Goal: Browse casually: Explore the website without a specific task or goal

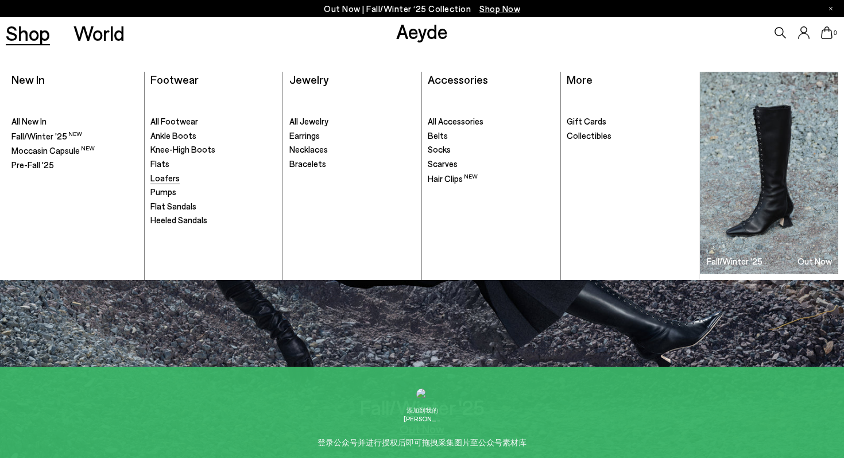
click at [169, 180] on span "Loafers" at bounding box center [164, 178] width 29 height 10
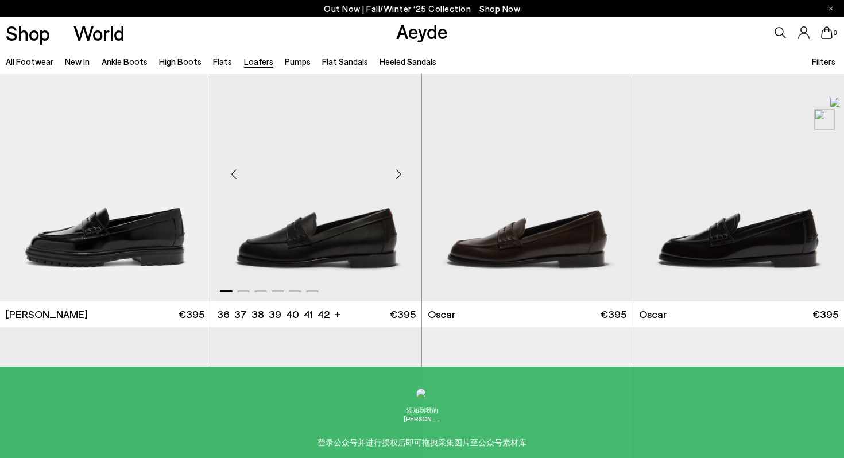
scroll to position [901, 0]
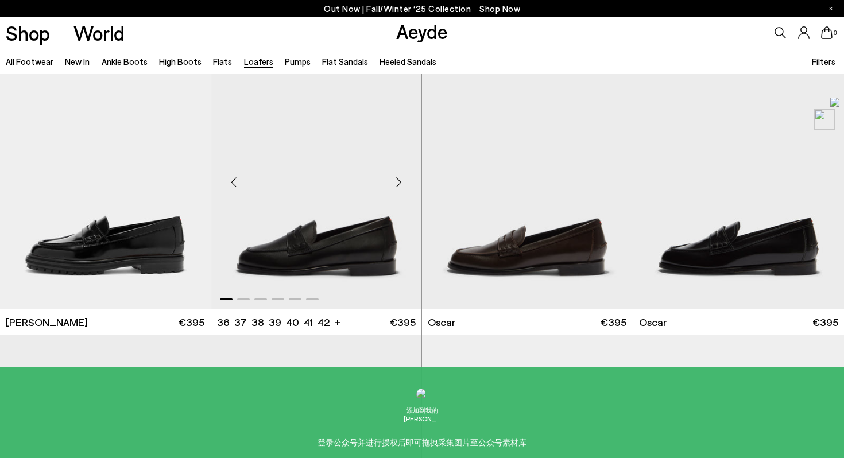
click at [401, 183] on div "Next slide" at bounding box center [398, 182] width 34 height 34
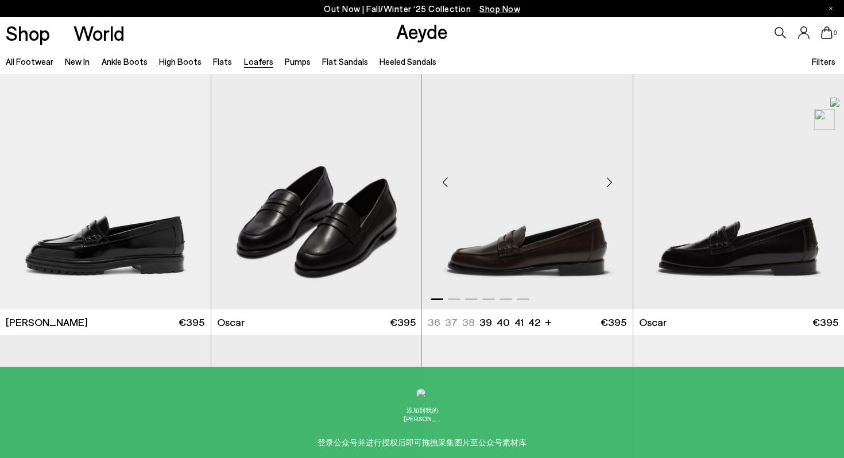
click at [609, 183] on div "Next slide" at bounding box center [610, 182] width 34 height 34
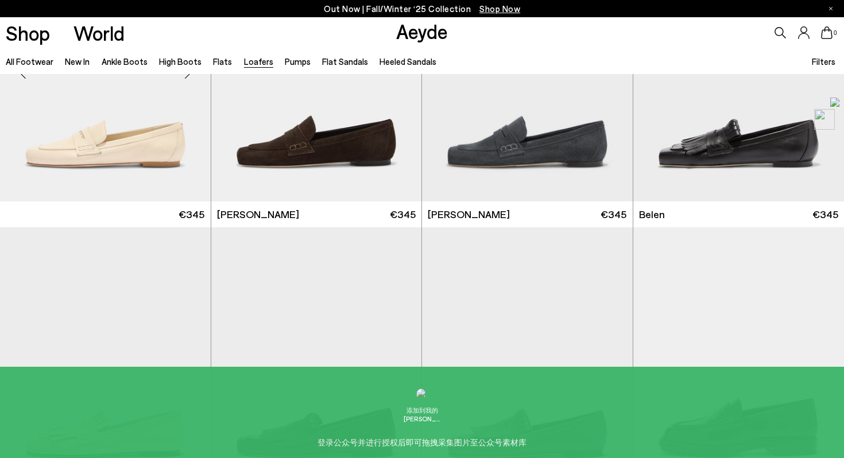
scroll to position [311, 0]
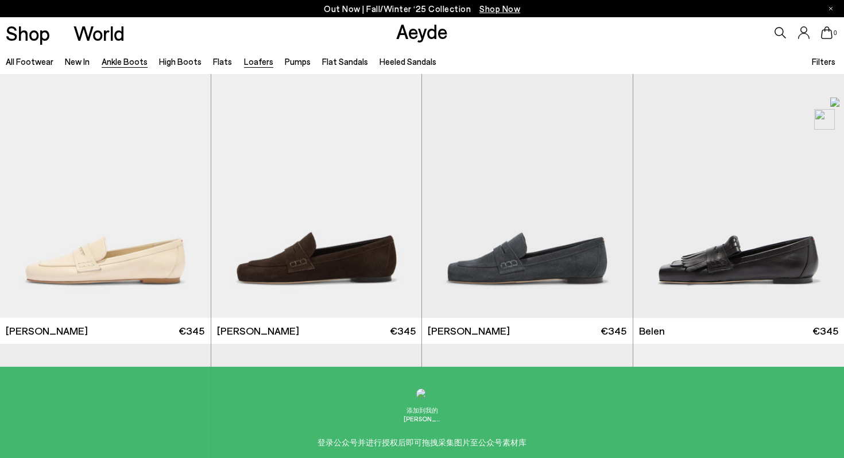
click at [119, 60] on link "Ankle Boots" at bounding box center [125, 61] width 46 height 10
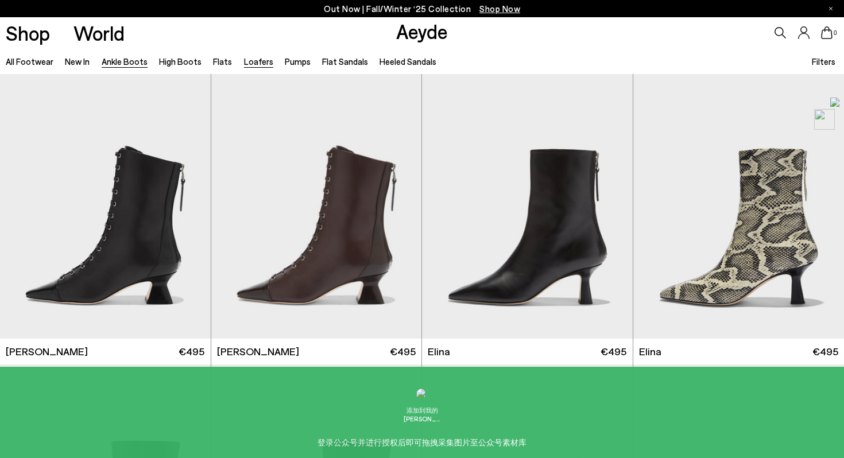
click at [256, 61] on link "Loafers" at bounding box center [258, 61] width 29 height 10
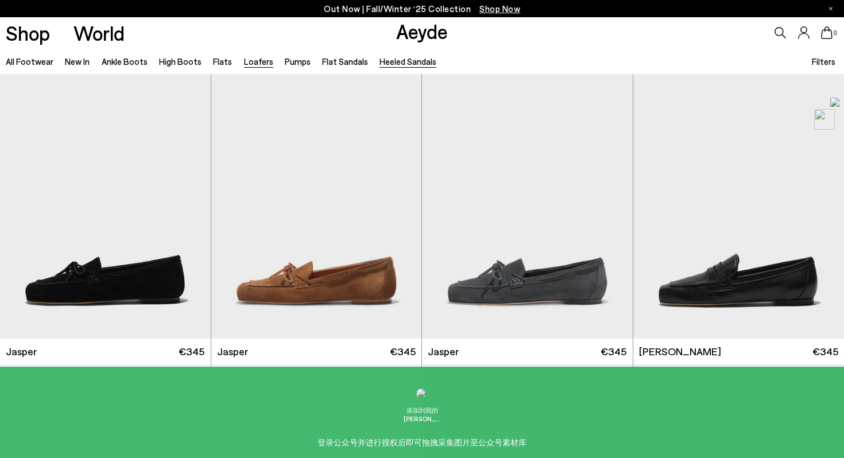
click at [399, 65] on link "Heeled Sandals" at bounding box center [408, 61] width 57 height 10
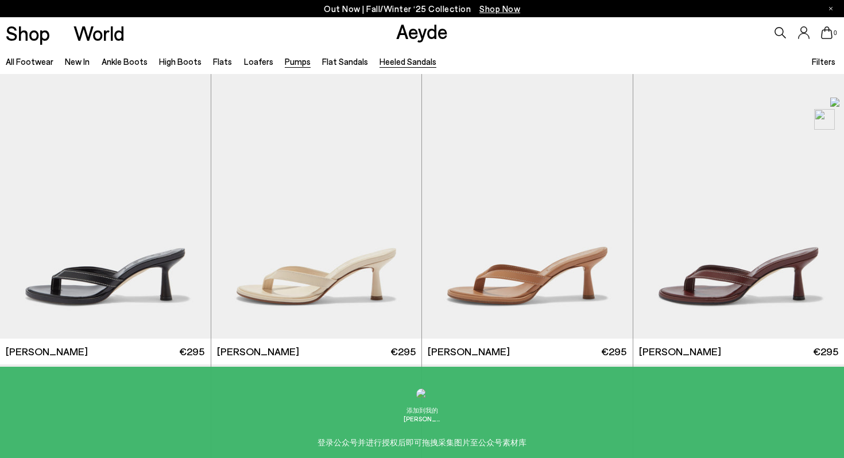
click at [287, 60] on link "Pumps" at bounding box center [298, 61] width 26 height 10
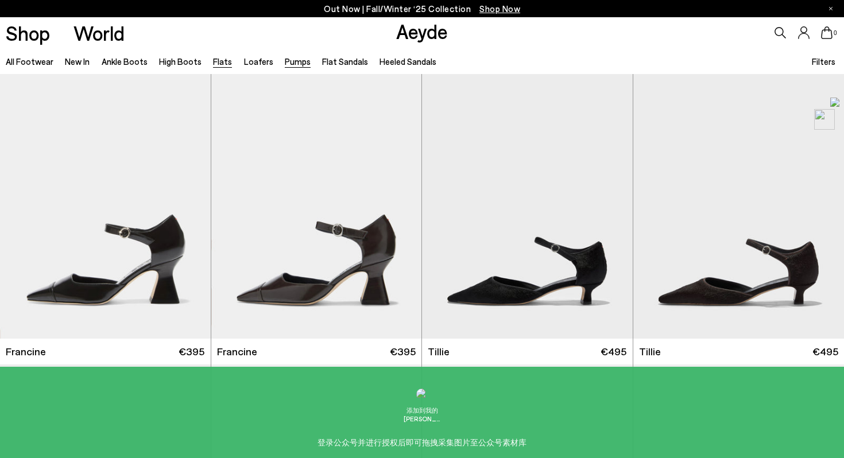
click at [214, 61] on link "Flats" at bounding box center [222, 61] width 19 height 10
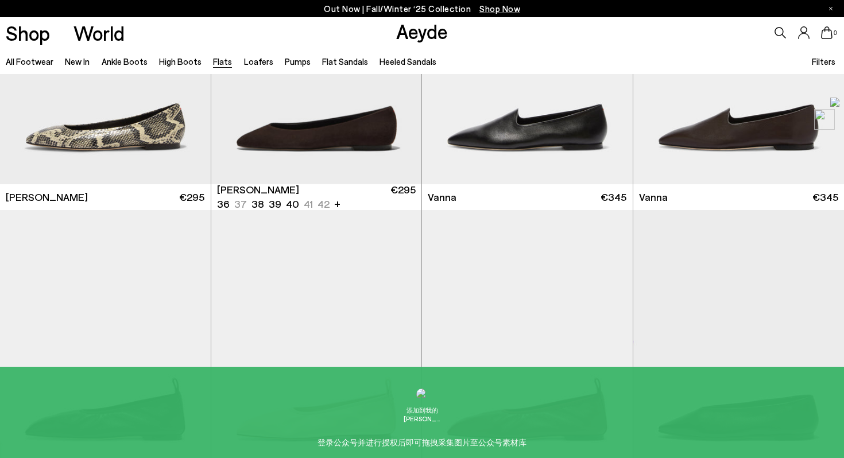
scroll to position [458, 0]
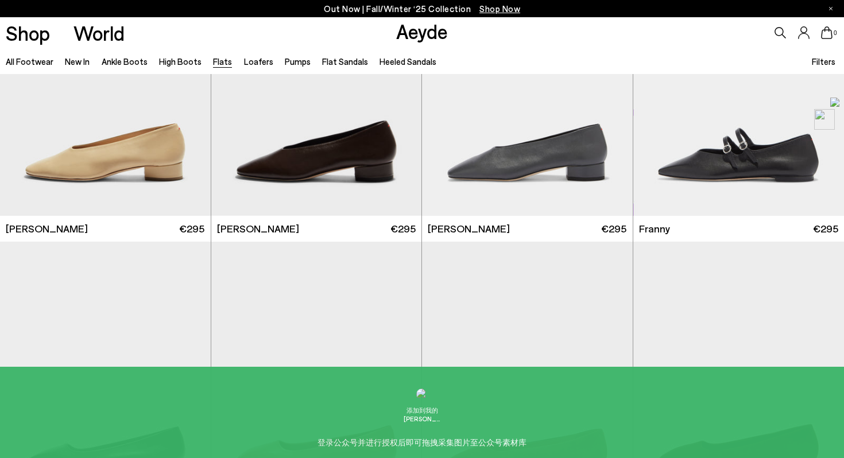
scroll to position [3608, 0]
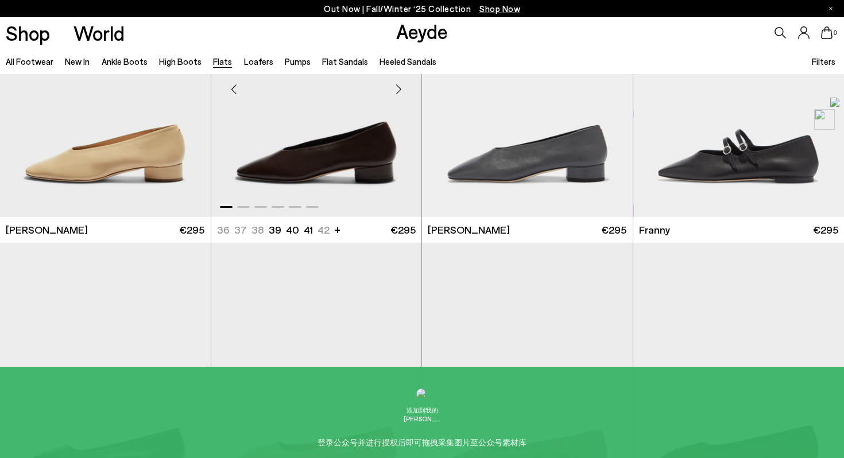
click at [398, 90] on div "Next slide" at bounding box center [398, 89] width 34 height 34
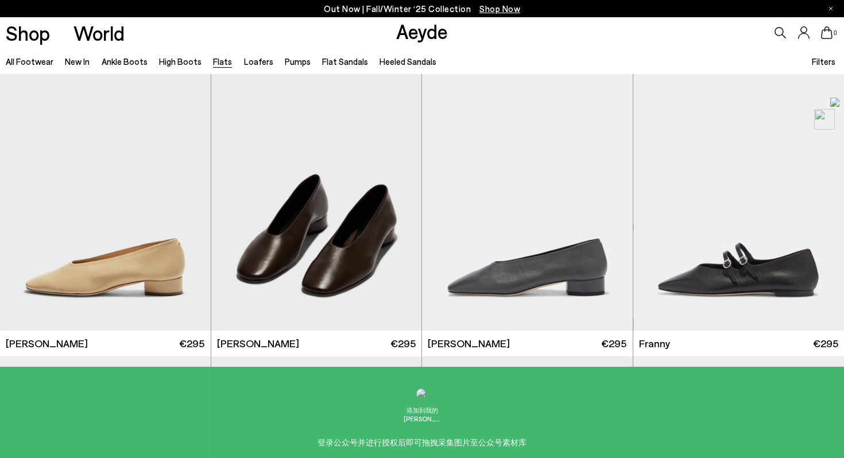
scroll to position [3493, 0]
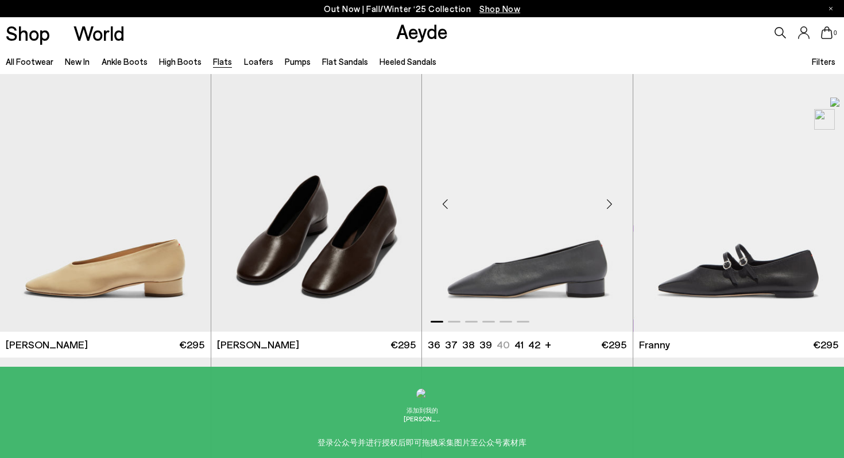
click at [612, 205] on div "Next slide" at bounding box center [610, 204] width 34 height 34
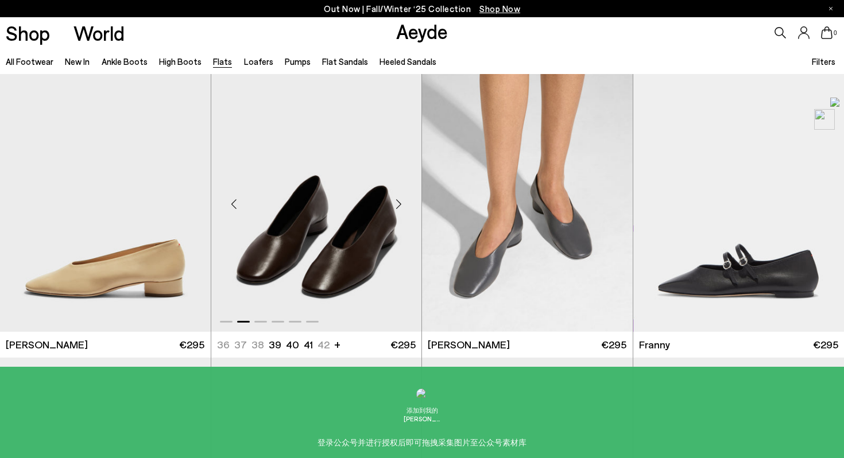
click at [399, 203] on div "Next slide" at bounding box center [398, 204] width 34 height 34
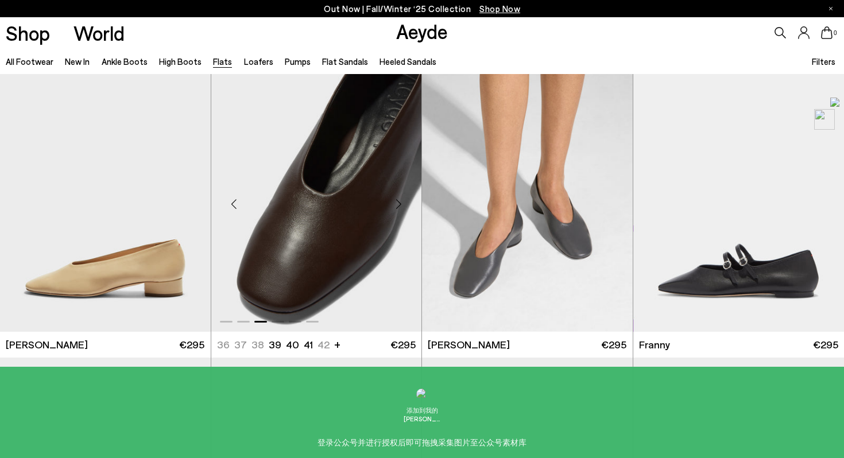
click at [399, 203] on div "Next slide" at bounding box center [398, 204] width 34 height 34
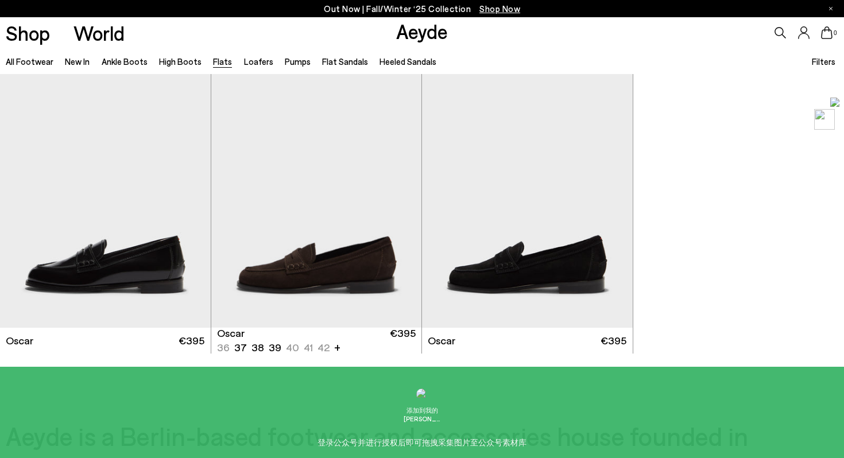
scroll to position [6015, 0]
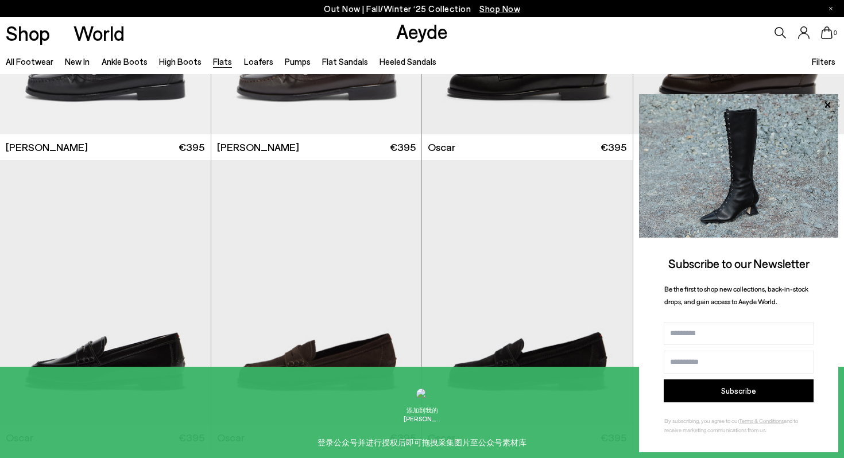
click at [432, 29] on link "Aeyde" at bounding box center [422, 31] width 52 height 24
